Goal: Find specific page/section: Find specific page/section

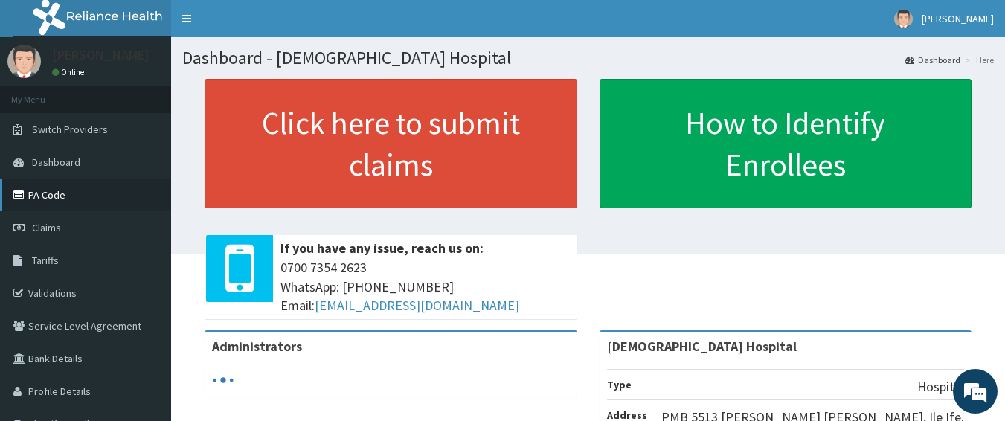
click at [40, 184] on link "PA Code" at bounding box center [85, 194] width 171 height 33
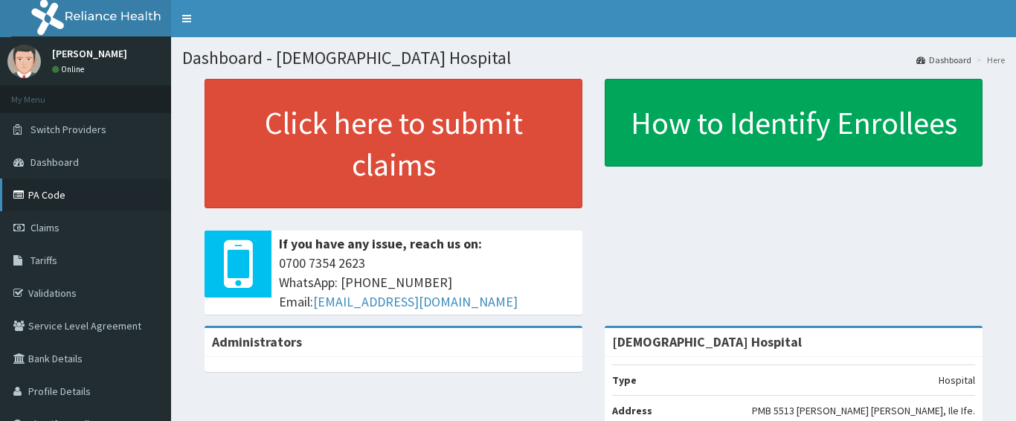
click at [43, 191] on link "PA Code" at bounding box center [85, 194] width 171 height 33
